Goal: Complete application form: Fill out and submit a form for a specific purpose

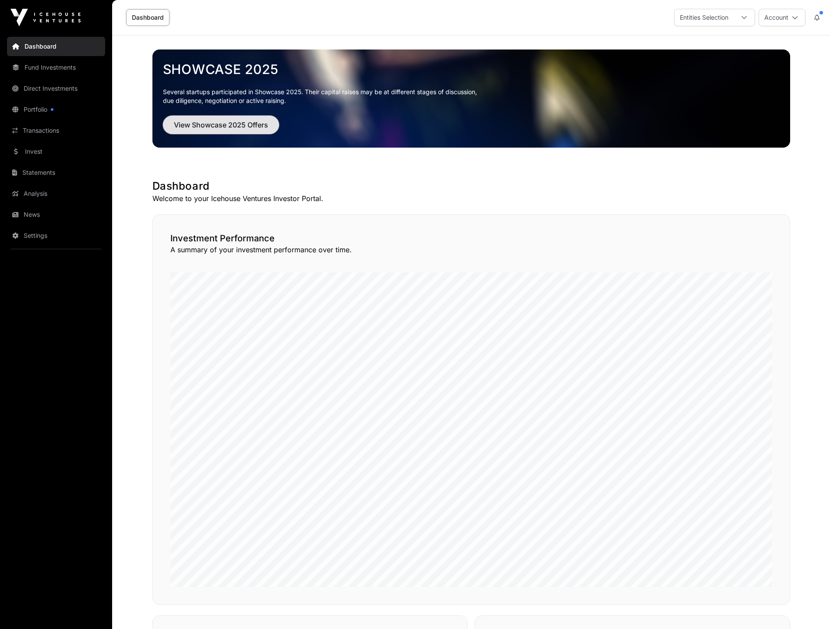
click at [200, 125] on span "View Showcase 2025 Offers" at bounding box center [221, 125] width 94 height 11
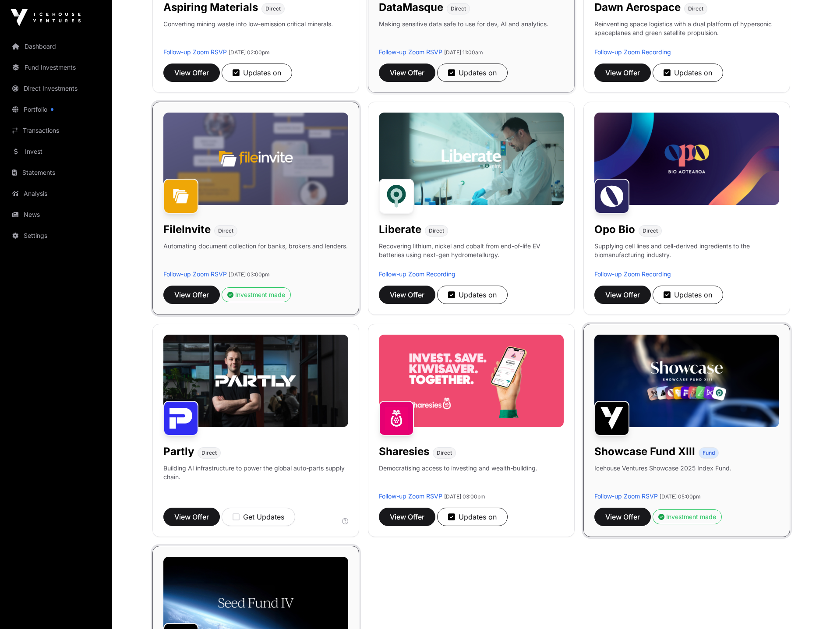
scroll to position [263, 0]
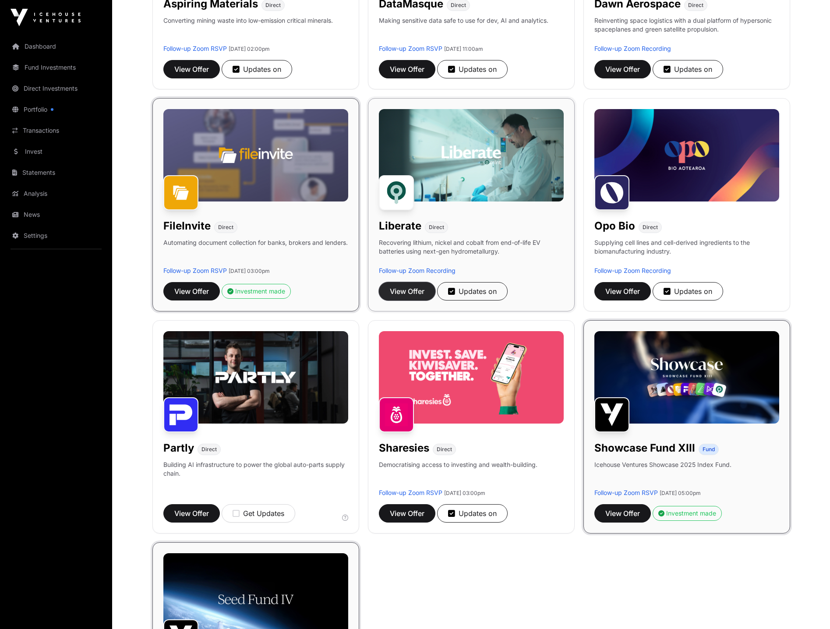
click at [406, 290] on span "View Offer" at bounding box center [407, 291] width 35 height 11
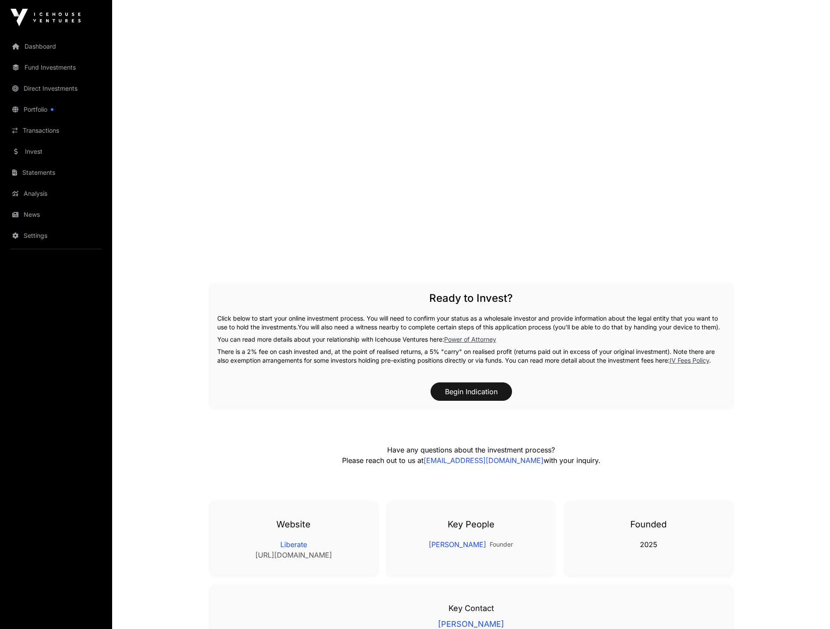
scroll to position [1621, 0]
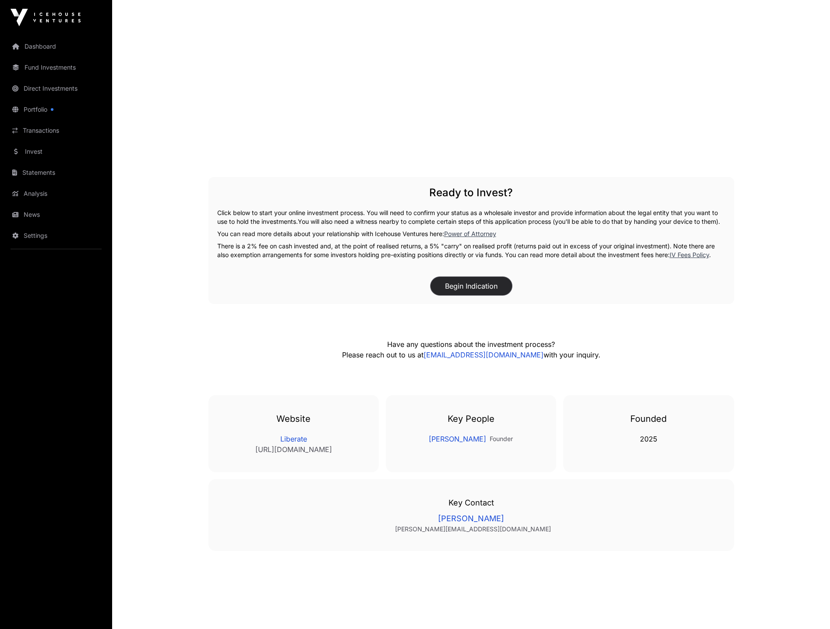
click at [481, 294] on button "Begin Indication" at bounding box center [471, 286] width 81 height 18
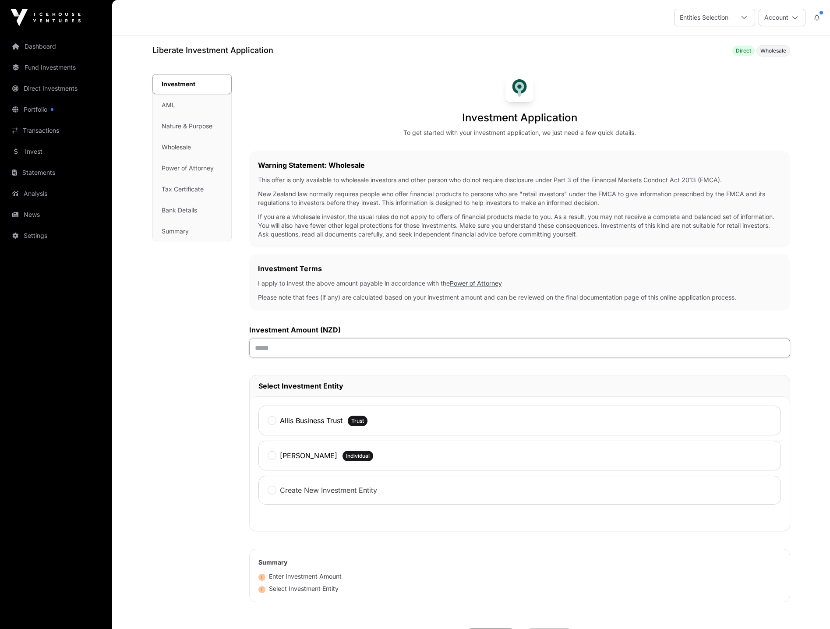
click at [317, 353] on input "text" at bounding box center [519, 348] width 541 height 19
type input "******"
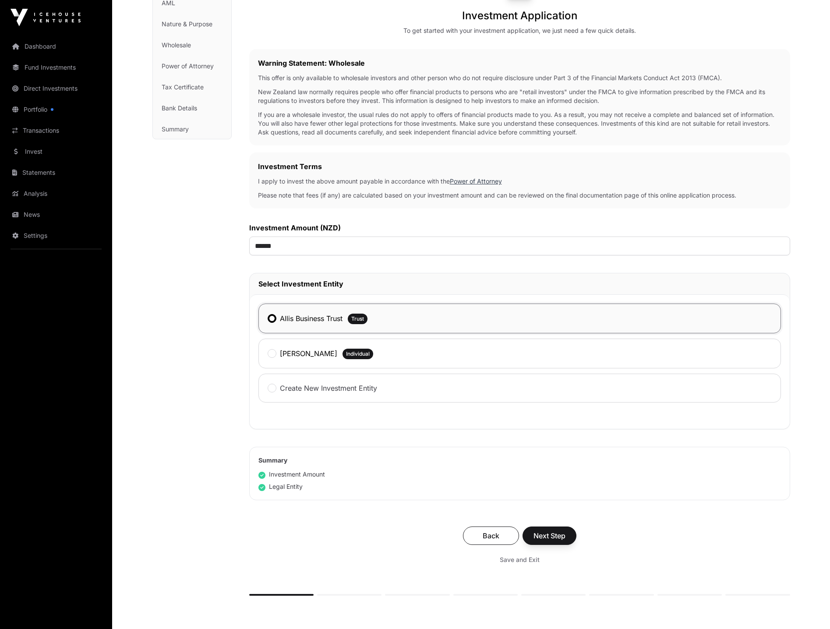
scroll to position [131, 0]
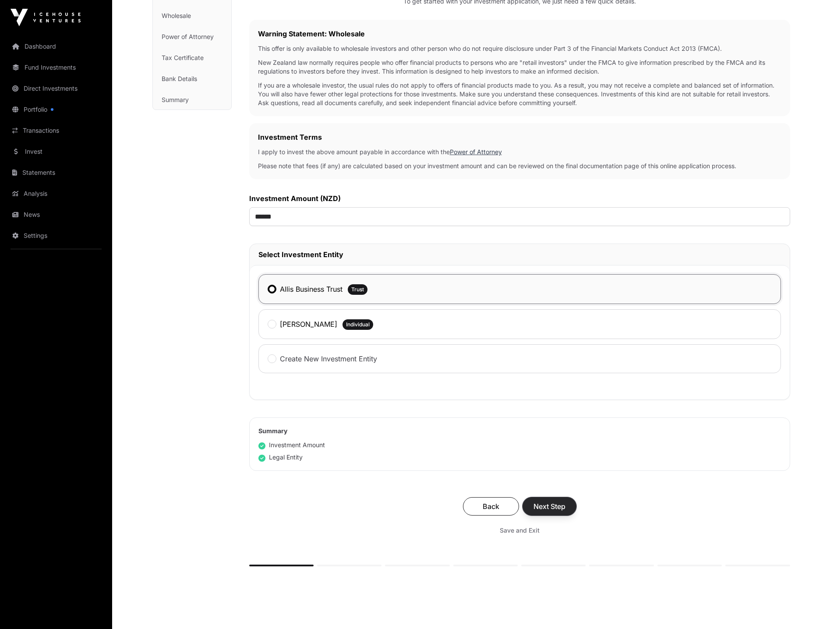
click at [561, 510] on span "Next Step" at bounding box center [549, 506] width 32 height 11
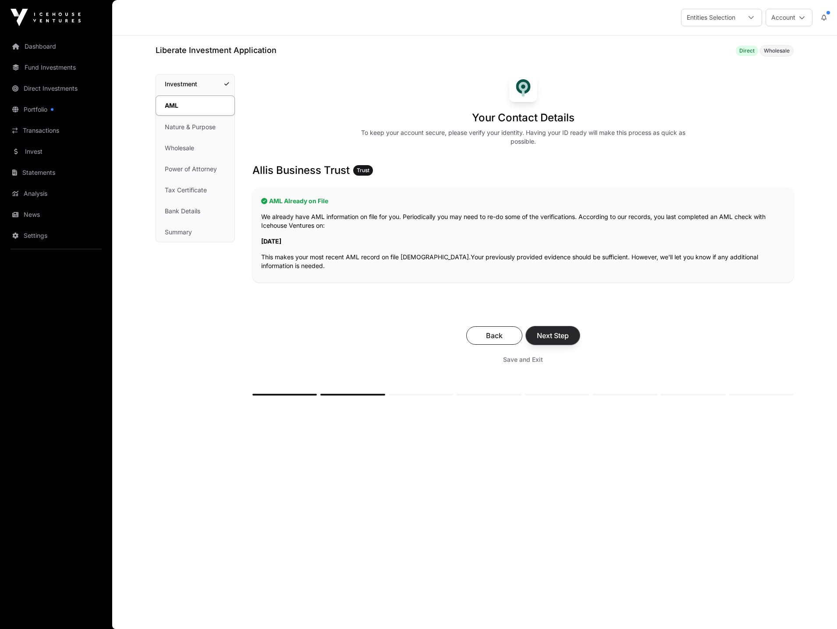
click at [550, 334] on span "Next Step" at bounding box center [553, 335] width 32 height 11
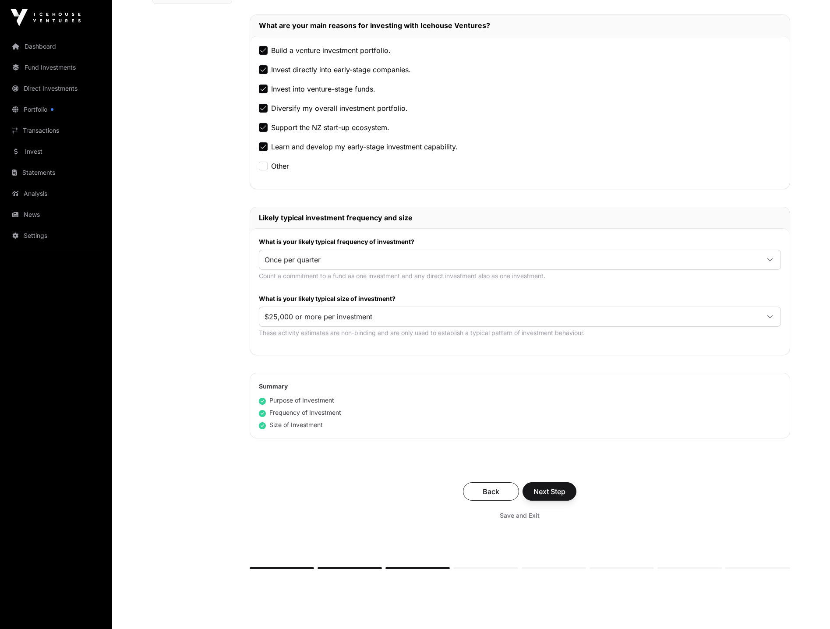
scroll to position [263, 0]
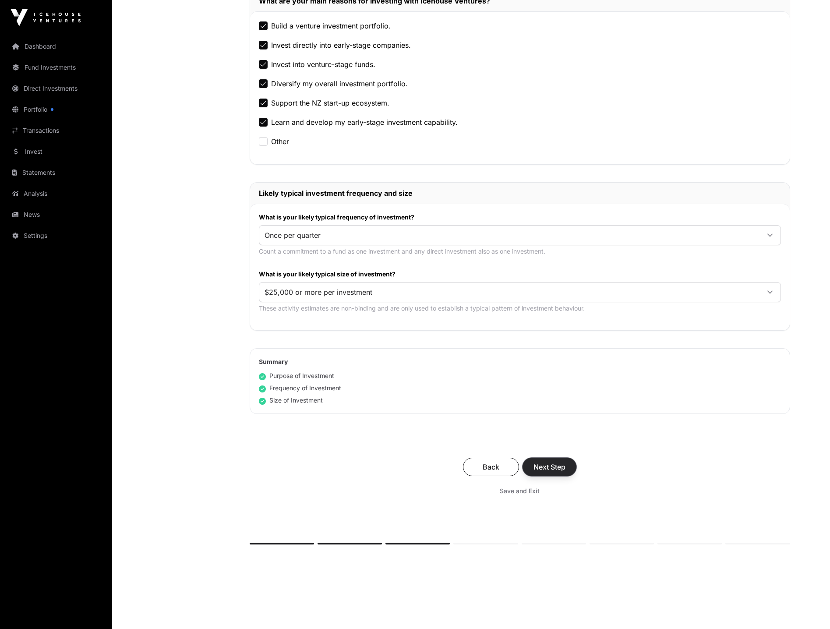
click at [544, 468] on span "Next Step" at bounding box center [549, 467] width 32 height 11
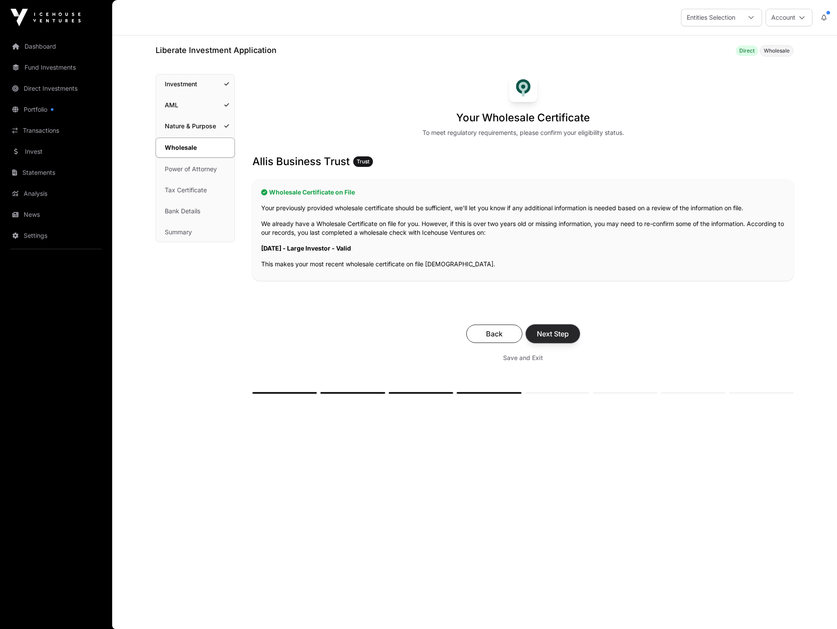
click at [548, 336] on span "Next Step" at bounding box center [553, 333] width 32 height 11
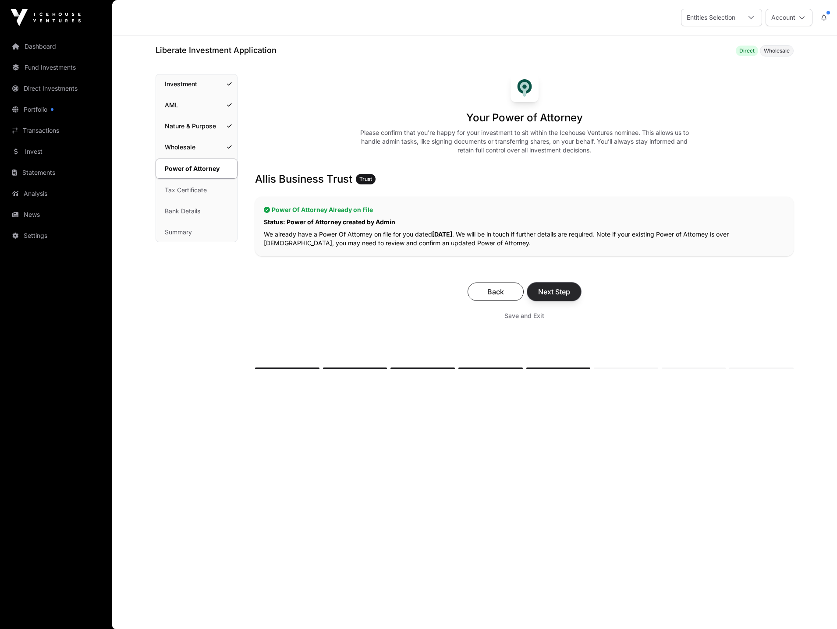
click at [560, 297] on button "Next Step" at bounding box center [554, 292] width 54 height 18
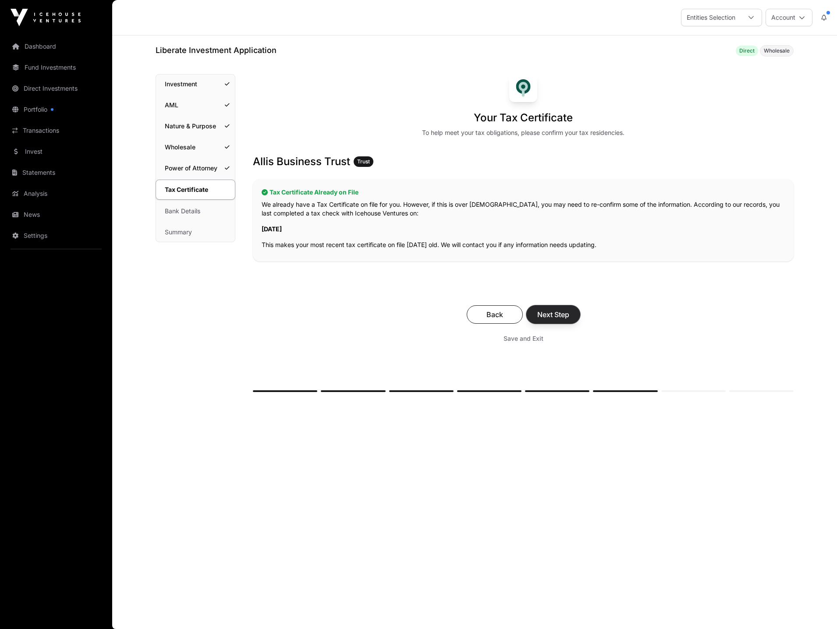
click at [552, 315] on span "Next Step" at bounding box center [553, 314] width 32 height 11
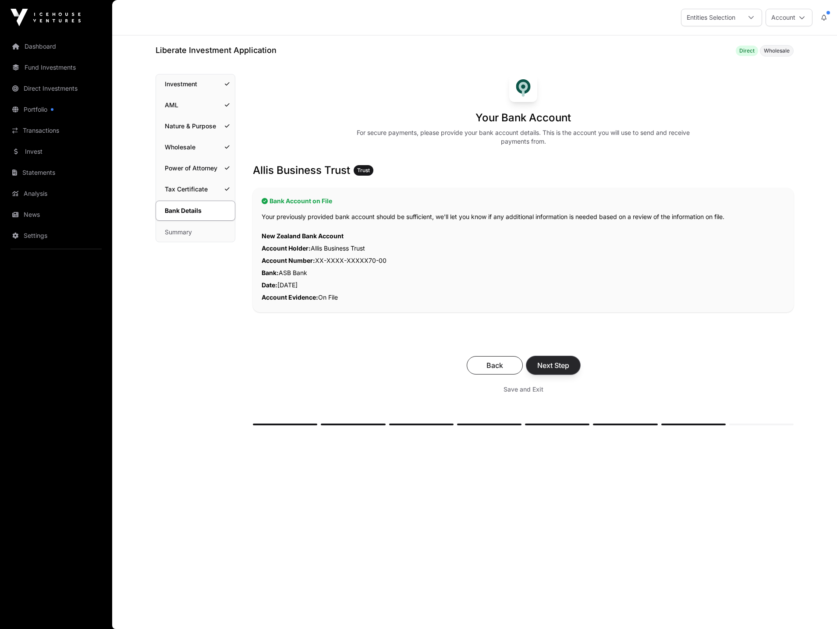
click at [557, 364] on span "Next Step" at bounding box center [553, 365] width 32 height 11
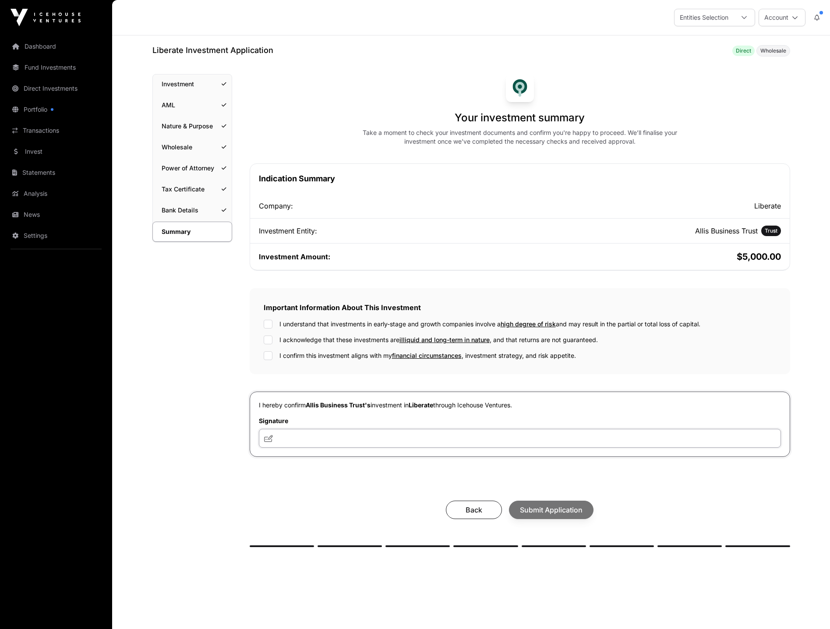
click at [368, 432] on input "text" at bounding box center [520, 438] width 522 height 19
type input "***"
click at [547, 509] on span "Submit Application" at bounding box center [551, 510] width 63 height 11
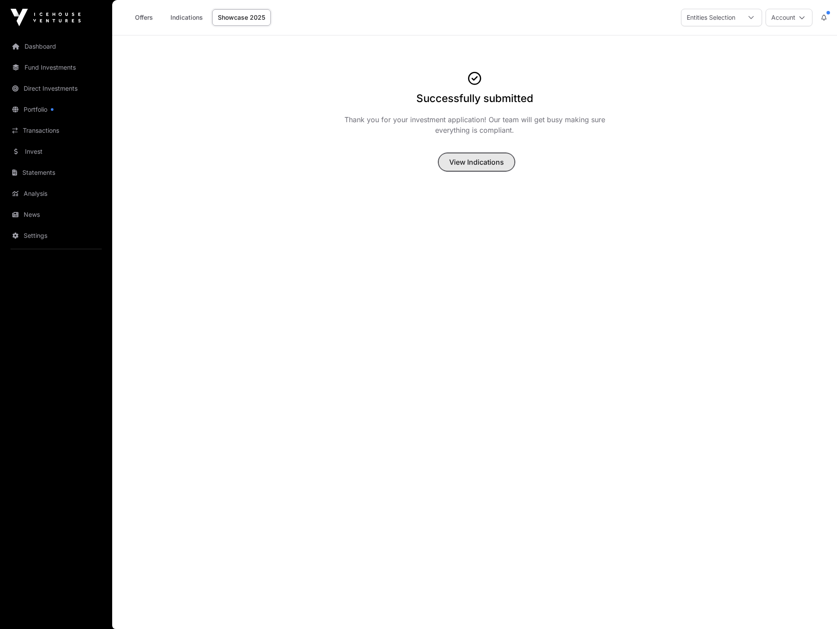
click at [471, 167] on span "View Indications" at bounding box center [476, 162] width 55 height 11
click at [476, 159] on span "View Indications" at bounding box center [476, 162] width 55 height 11
click at [192, 18] on link "Indications" at bounding box center [187, 17] width 44 height 17
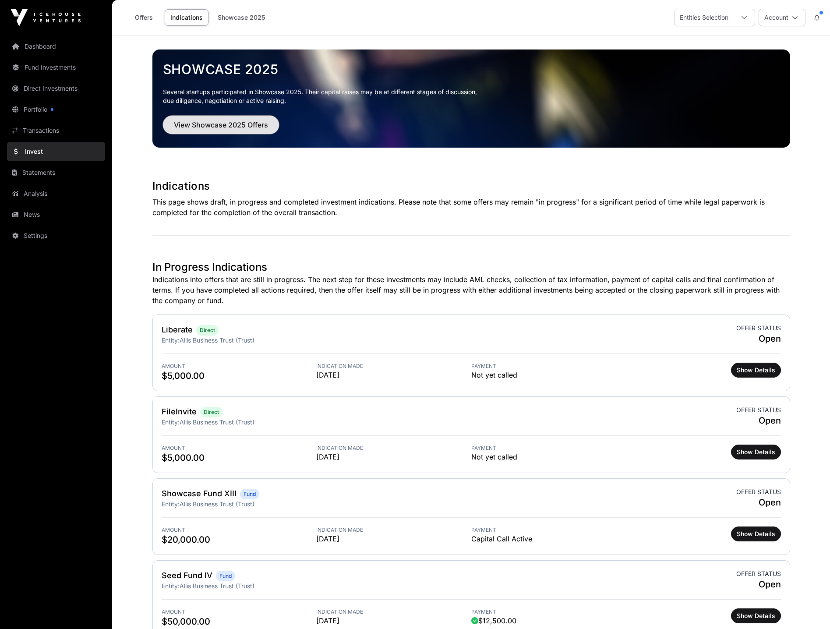
click at [234, 128] on span "View Showcase 2025 Offers" at bounding box center [221, 125] width 94 height 11
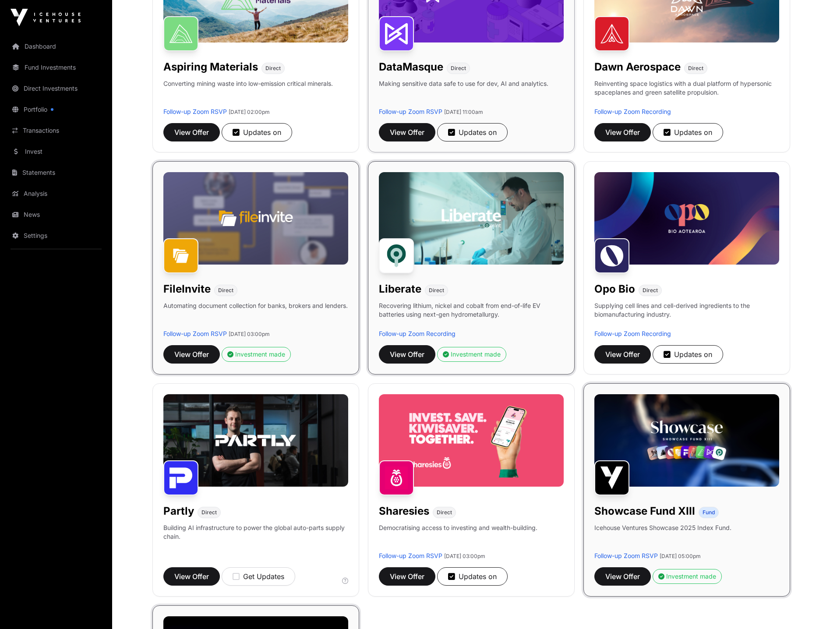
scroll to position [219, 0]
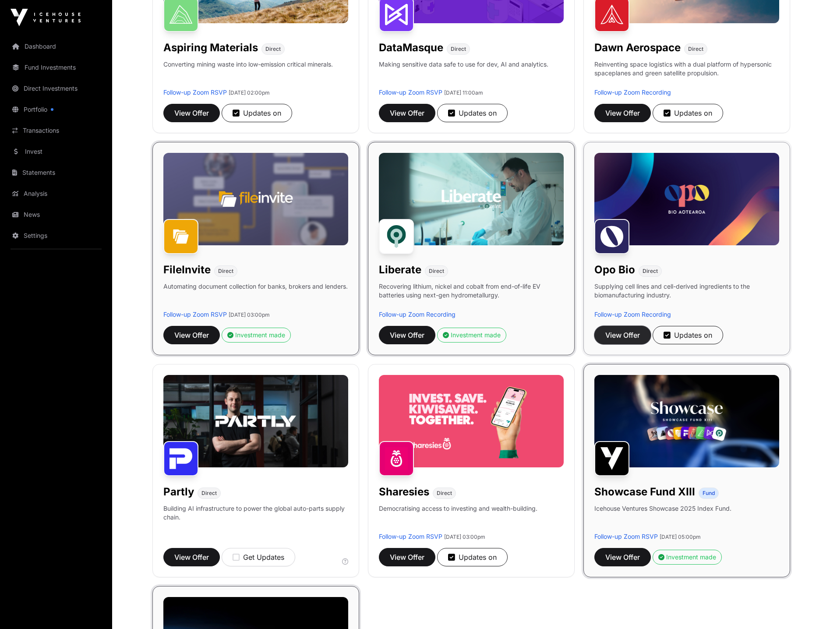
click at [622, 333] on span "View Offer" at bounding box center [622, 335] width 35 height 11
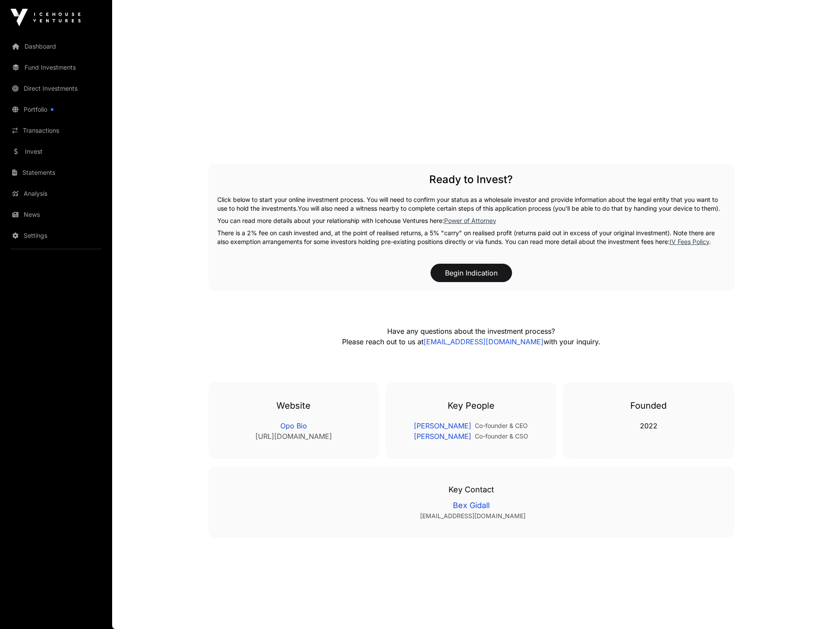
scroll to position [1515, 0]
click at [476, 278] on button "Begin Indication" at bounding box center [471, 273] width 81 height 18
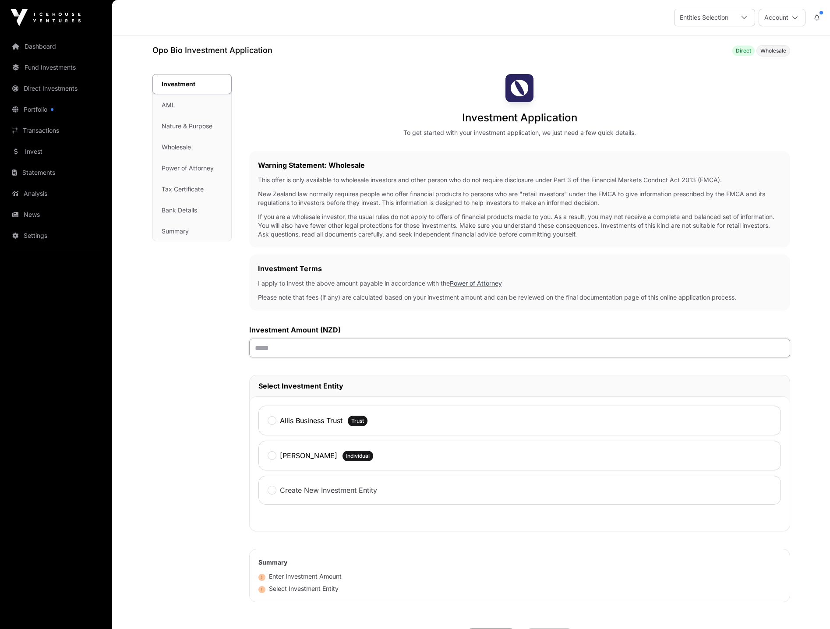
click at [349, 347] on input "text" at bounding box center [519, 348] width 541 height 19
type input "******"
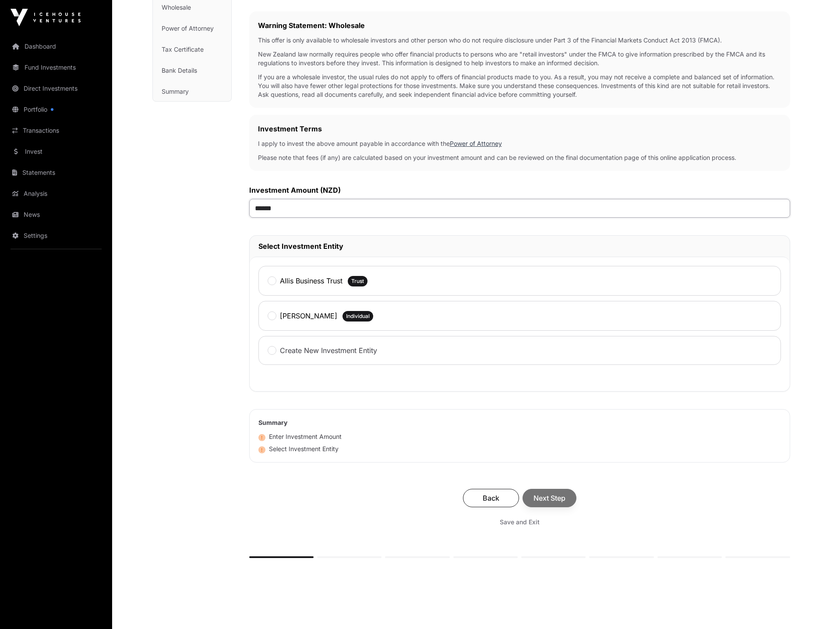
scroll to position [175, 0]
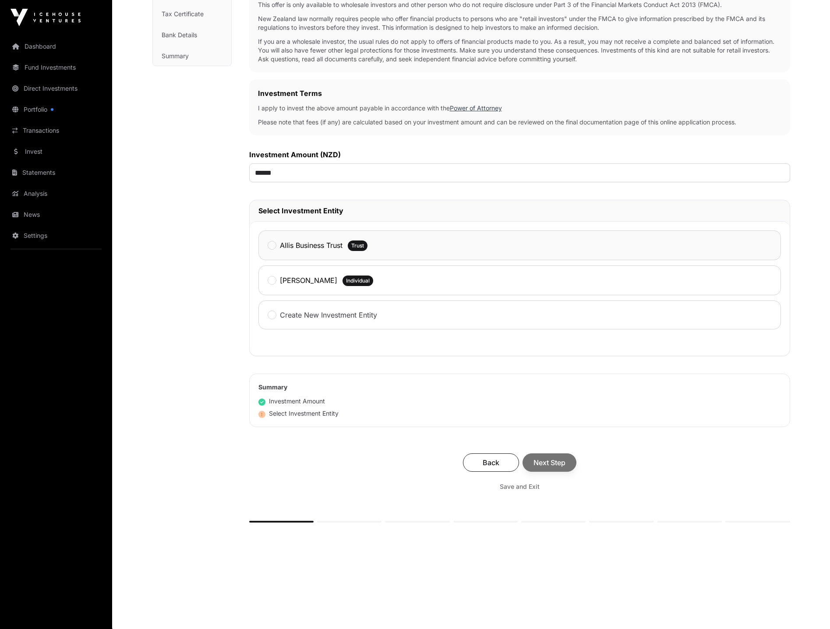
click at [304, 249] on label "Allis Business Trust" at bounding box center [311, 245] width 63 height 11
click at [548, 459] on span "Next Step" at bounding box center [549, 462] width 32 height 11
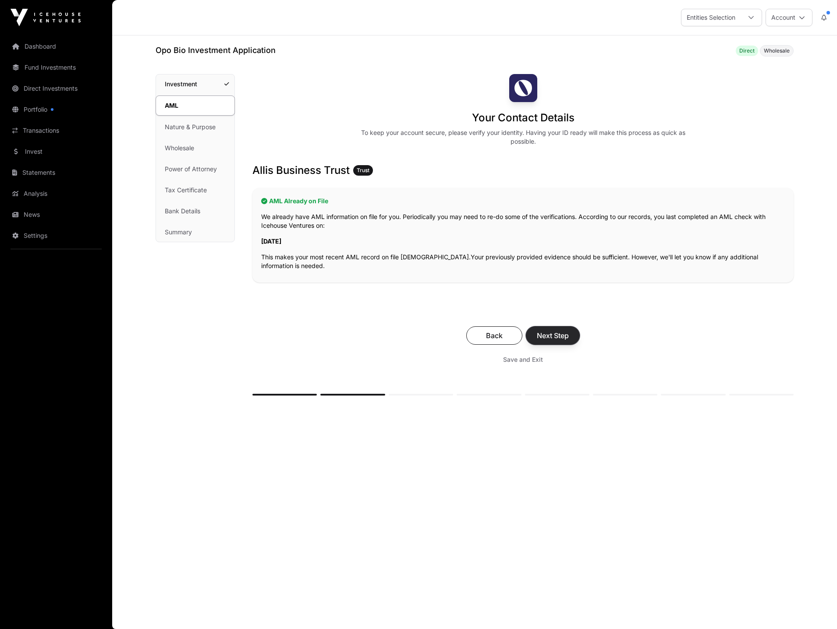
click at [555, 335] on span "Next Step" at bounding box center [553, 335] width 32 height 11
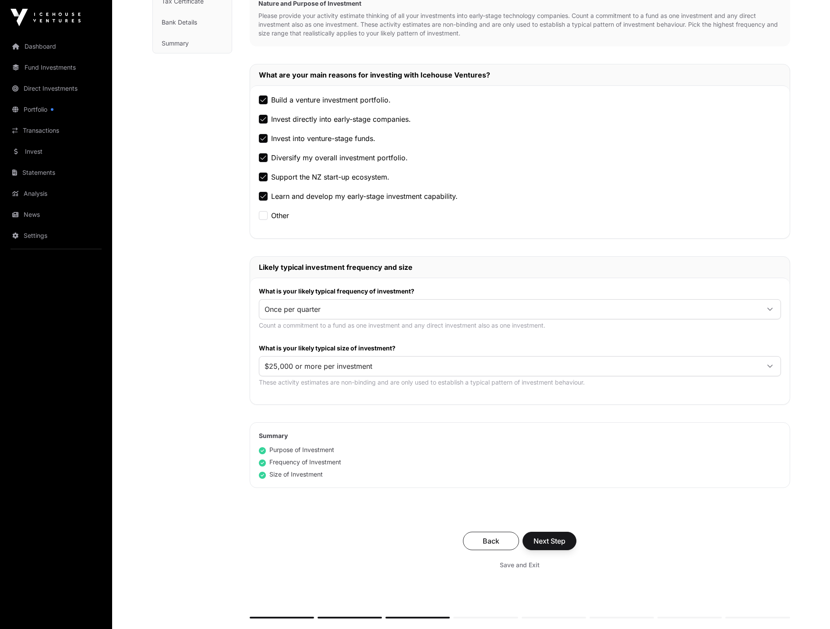
scroll to position [219, 0]
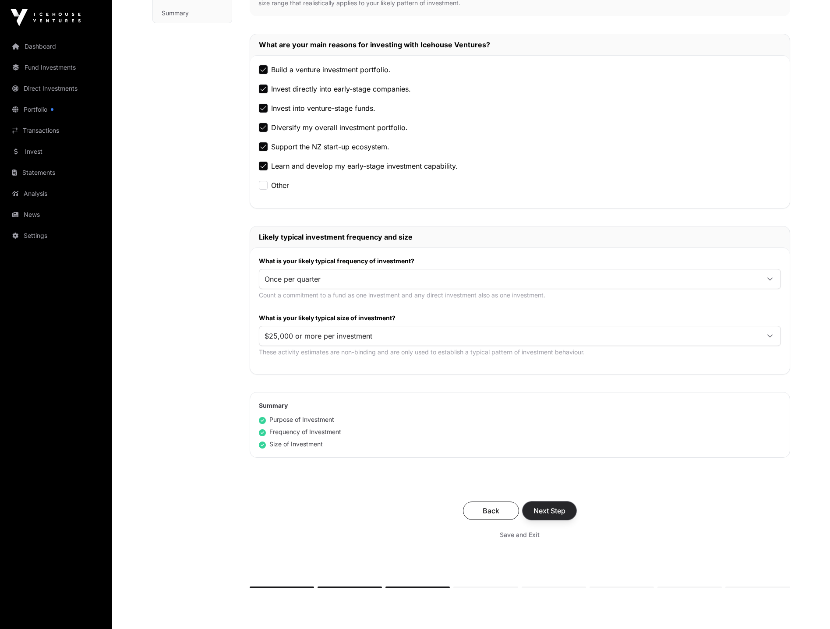
click at [558, 516] on button "Next Step" at bounding box center [550, 510] width 54 height 18
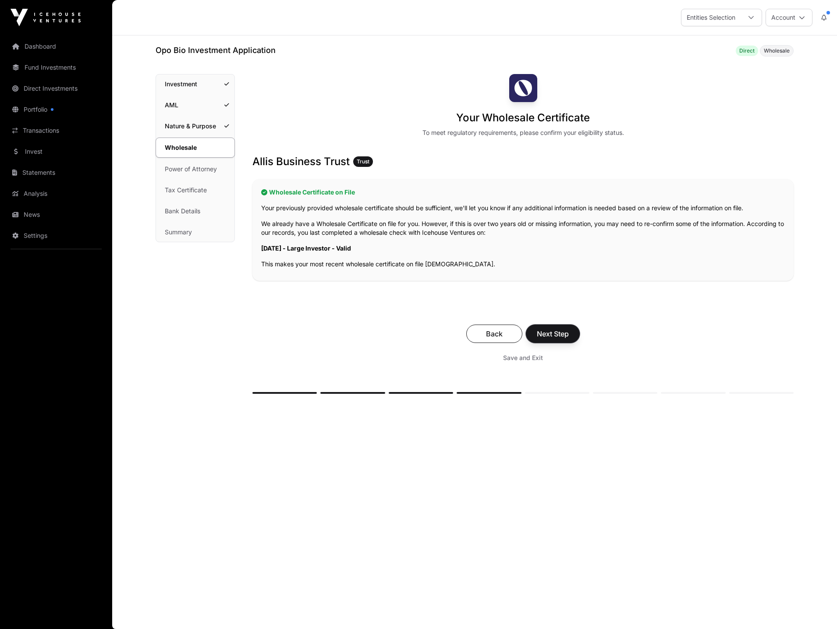
click at [556, 334] on span "Next Step" at bounding box center [553, 333] width 32 height 11
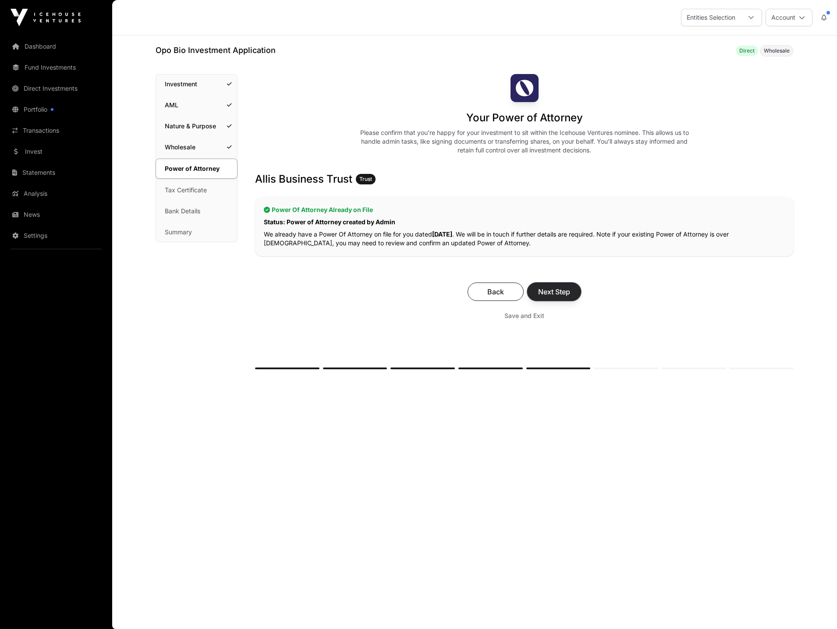
click at [558, 290] on span "Next Step" at bounding box center [554, 291] width 32 height 11
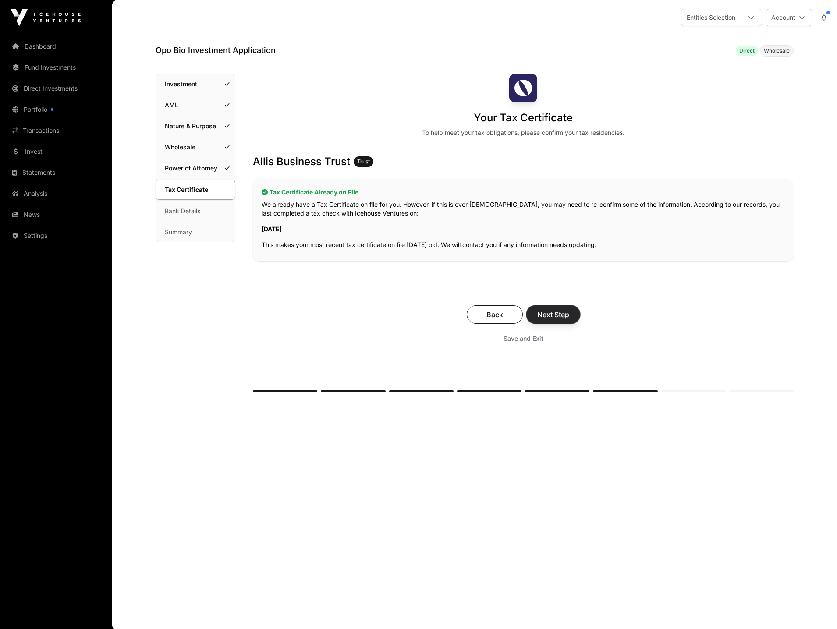
click at [554, 310] on span "Next Step" at bounding box center [553, 314] width 32 height 11
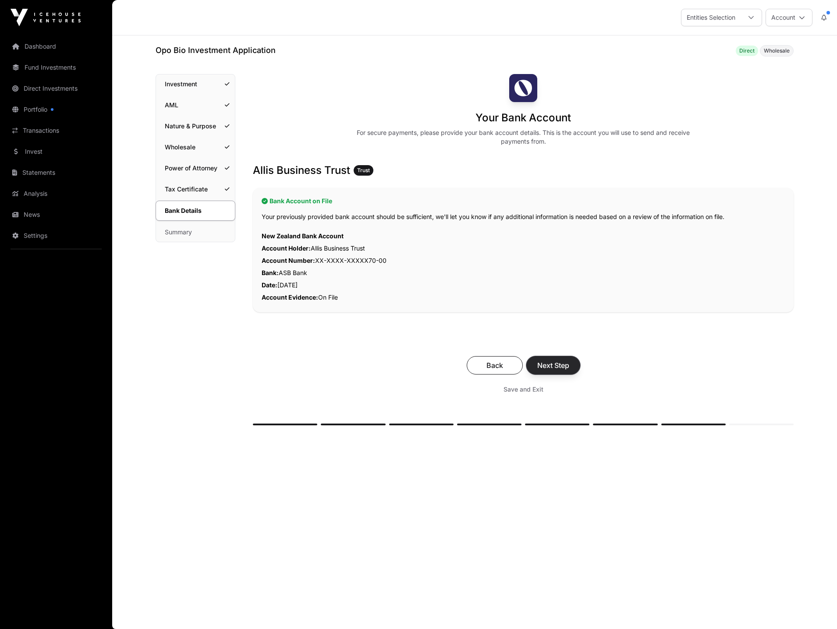
click at [550, 371] on button "Next Step" at bounding box center [553, 365] width 54 height 18
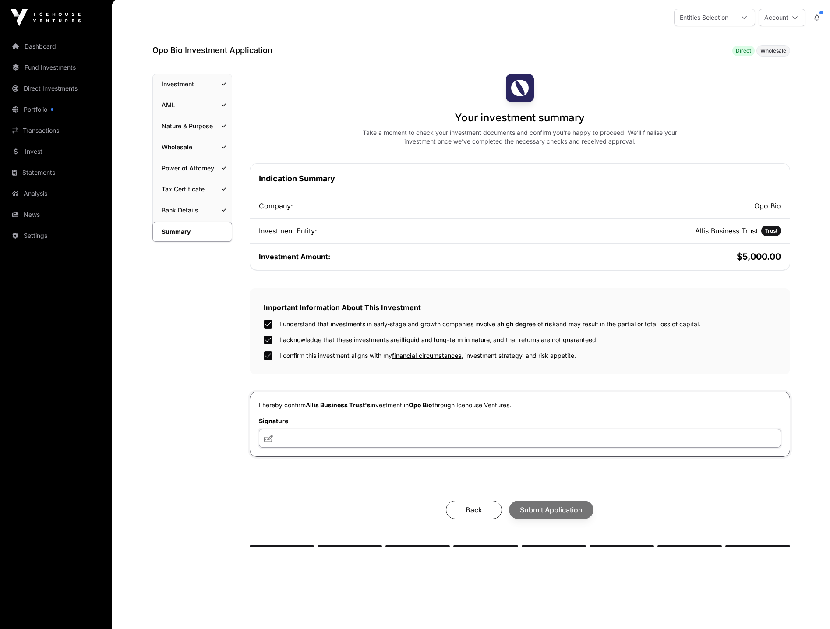
click at [293, 438] on input "text" at bounding box center [520, 438] width 522 height 19
type input "***"
click at [541, 507] on span "Submit Application" at bounding box center [551, 510] width 63 height 11
